Goal: Information Seeking & Learning: Learn about a topic

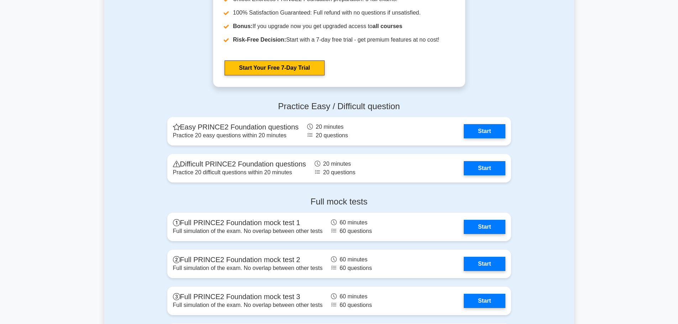
scroll to position [854, 0]
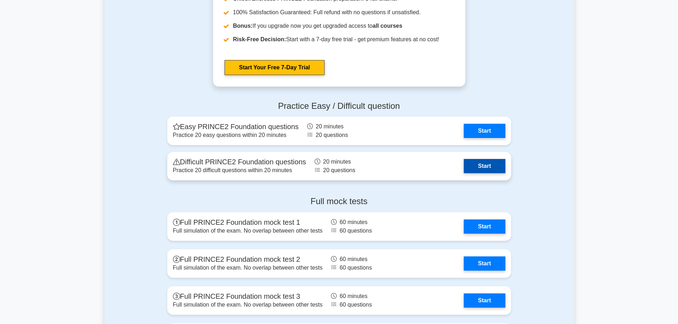
click at [473, 167] on link "Start" at bounding box center [484, 166] width 41 height 14
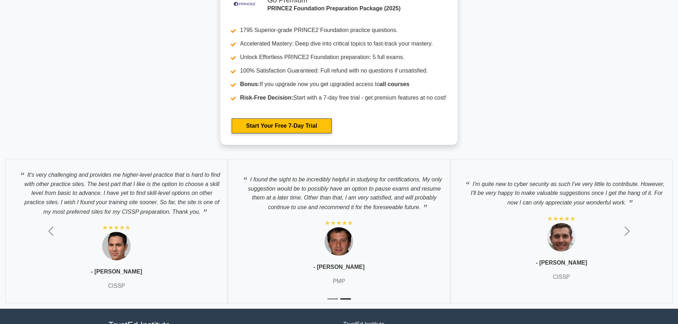
scroll to position [1328, 0]
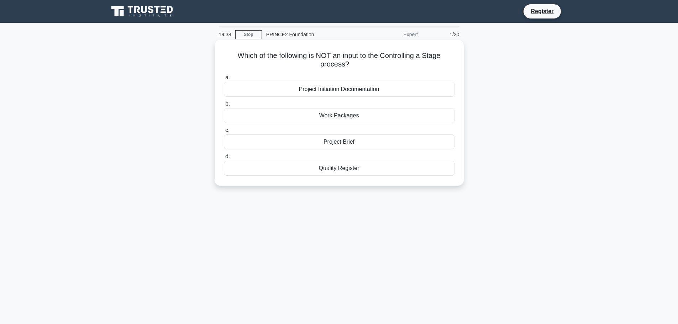
click at [346, 143] on div "Project Brief" at bounding box center [339, 141] width 231 height 15
click at [224, 133] on input "c. Project Brief" at bounding box center [224, 130] width 0 height 5
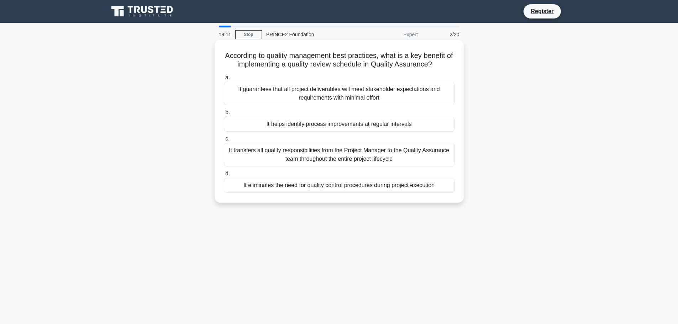
click at [345, 131] on div "It helps identify process improvements at regular intervals" at bounding box center [339, 124] width 231 height 15
click at [224, 115] on input "b. It helps identify process improvements at regular intervals" at bounding box center [224, 112] width 0 height 5
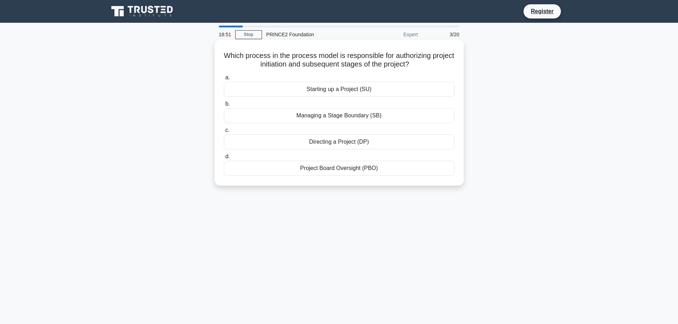
click at [349, 144] on div "Directing a Project (DP)" at bounding box center [339, 141] width 231 height 15
click at [224, 133] on input "c. Directing a Project (DP)" at bounding box center [224, 130] width 0 height 5
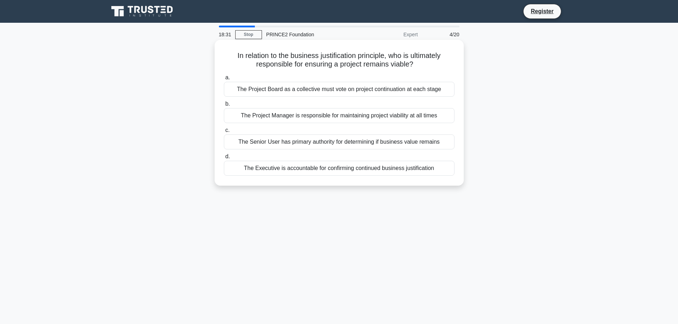
click at [332, 90] on div "The Project Board as a collective must vote on project continuation at each sta…" at bounding box center [339, 89] width 231 height 15
click at [224, 80] on input "a. The Project Board as a collective must vote on project continuation at each …" at bounding box center [224, 77] width 0 height 5
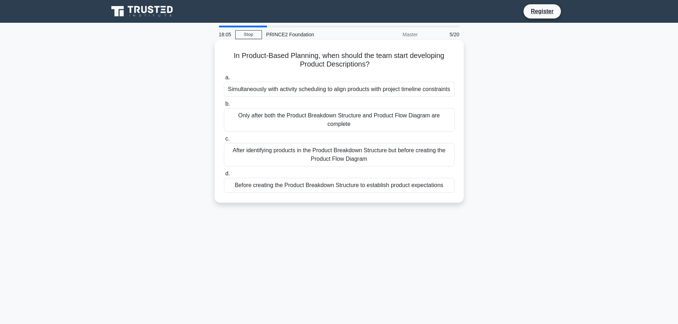
click at [347, 90] on div "Simultaneously with activity scheduling to align products with project timeline…" at bounding box center [339, 89] width 231 height 15
click at [224, 80] on input "a. Simultaneously with activity scheduling to align products with project timel…" at bounding box center [224, 77] width 0 height 5
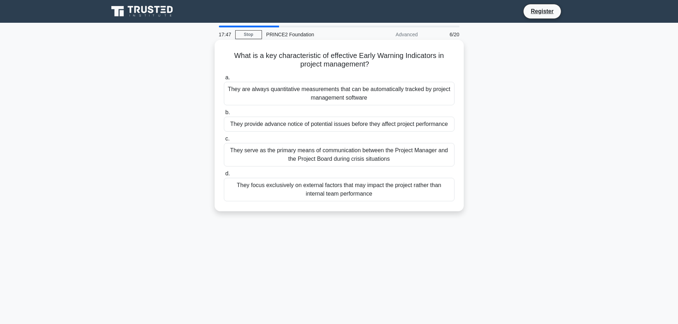
click at [336, 125] on div "They provide advance notice of potential issues before they affect project perf…" at bounding box center [339, 124] width 231 height 15
click at [224, 115] on input "b. They provide advance notice of potential issues before they affect project p…" at bounding box center [224, 112] width 0 height 5
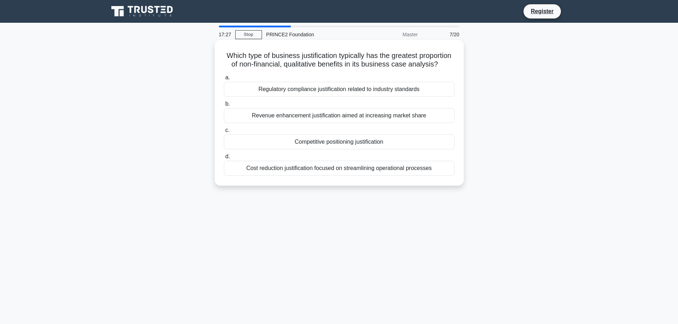
click at [309, 97] on div "Regulatory compliance justification related to industry standards" at bounding box center [339, 89] width 231 height 15
click at [224, 80] on input "a. Regulatory compliance justification related to industry standards" at bounding box center [224, 77] width 0 height 5
